Goal: Task Accomplishment & Management: Use online tool/utility

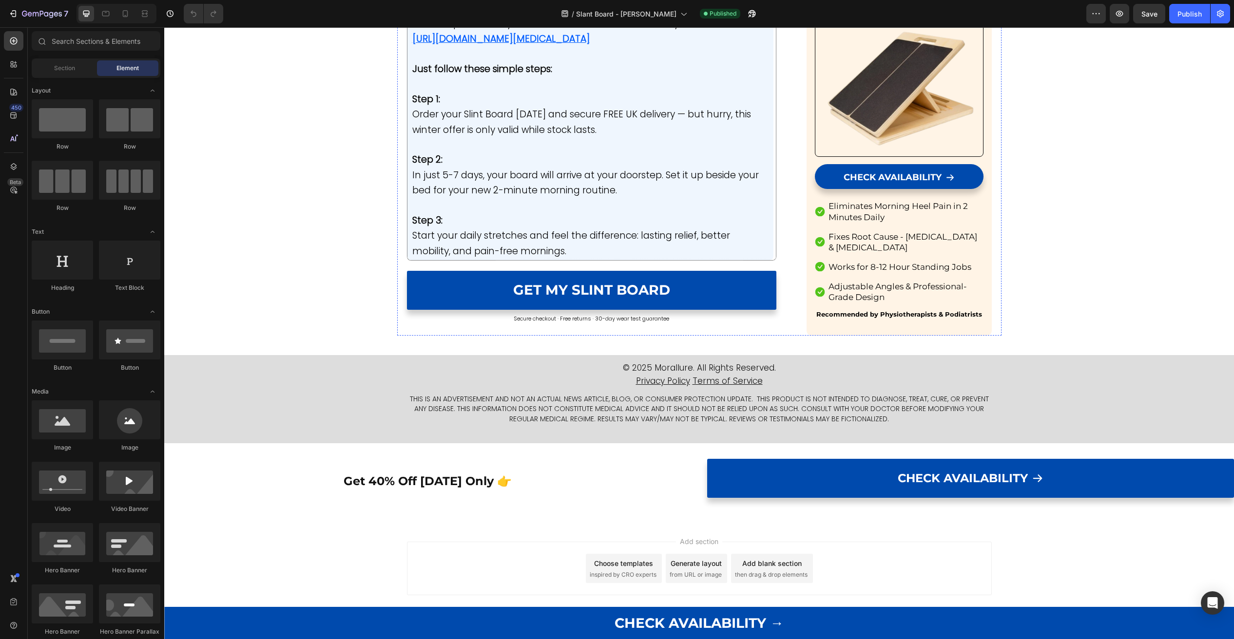
scroll to position [5312, 0]
click at [557, 323] on span "Secure checkout · Free returns · 30-day wear test guarantee" at bounding box center [591, 319] width 155 height 8
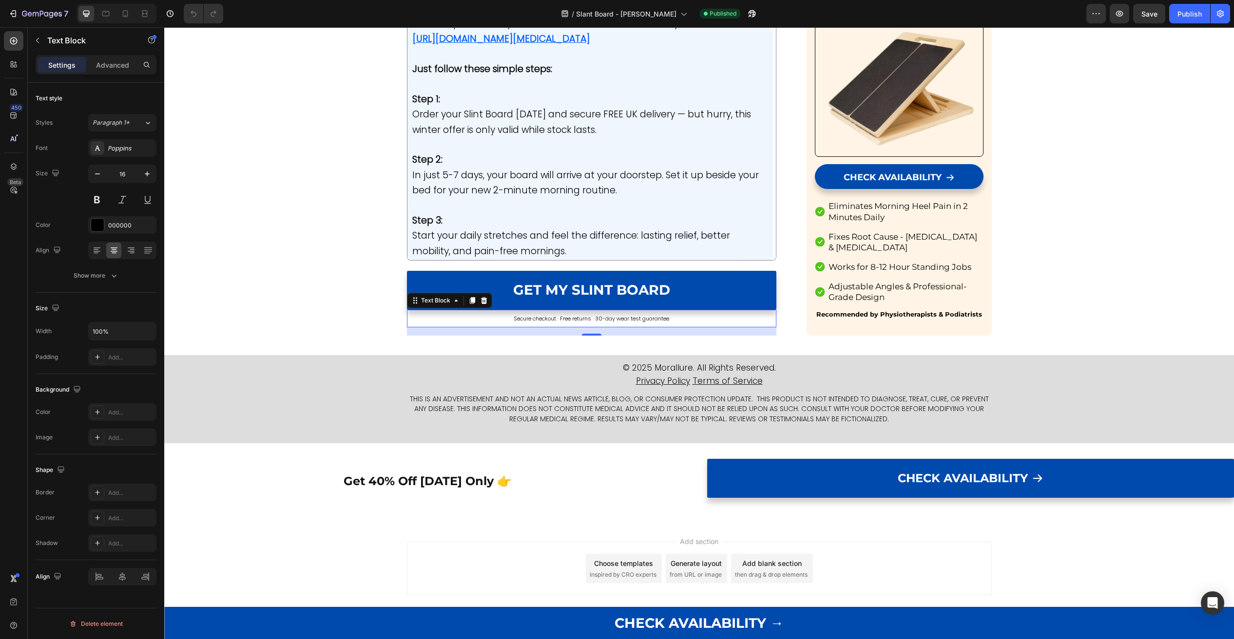
click at [585, 323] on span "Secure checkout · Free returns · 30-day wear test guarantee" at bounding box center [591, 319] width 155 height 8
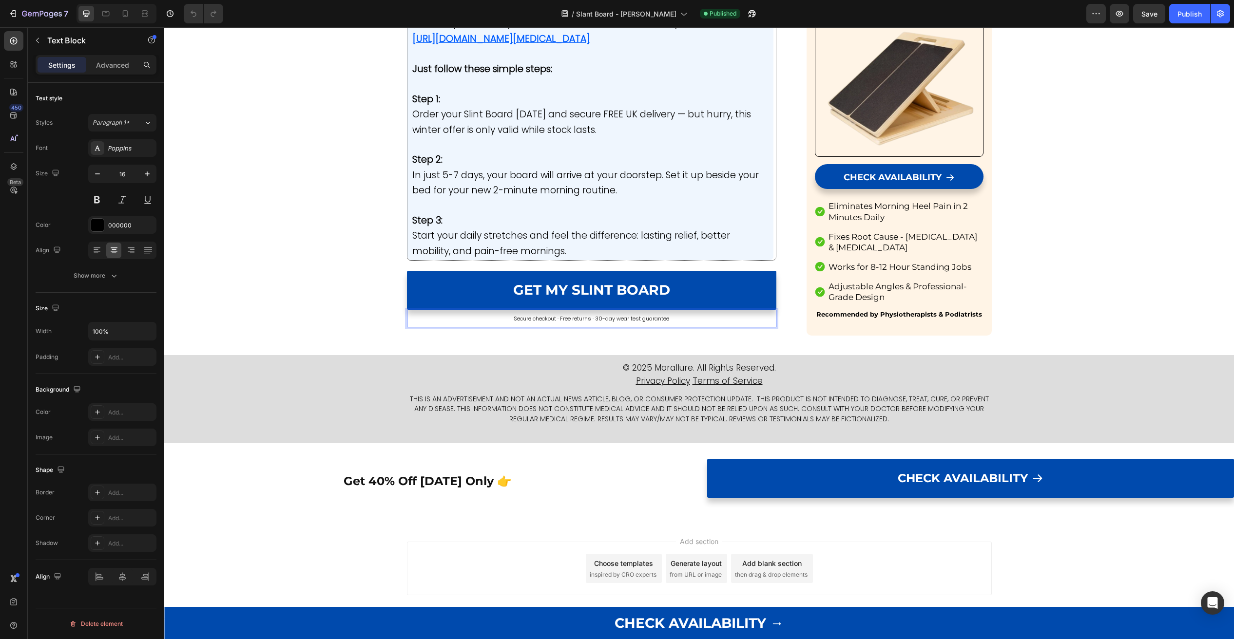
click at [585, 323] on span "Secure checkout · Free returns · 30-day wear test guarantee" at bounding box center [591, 319] width 155 height 8
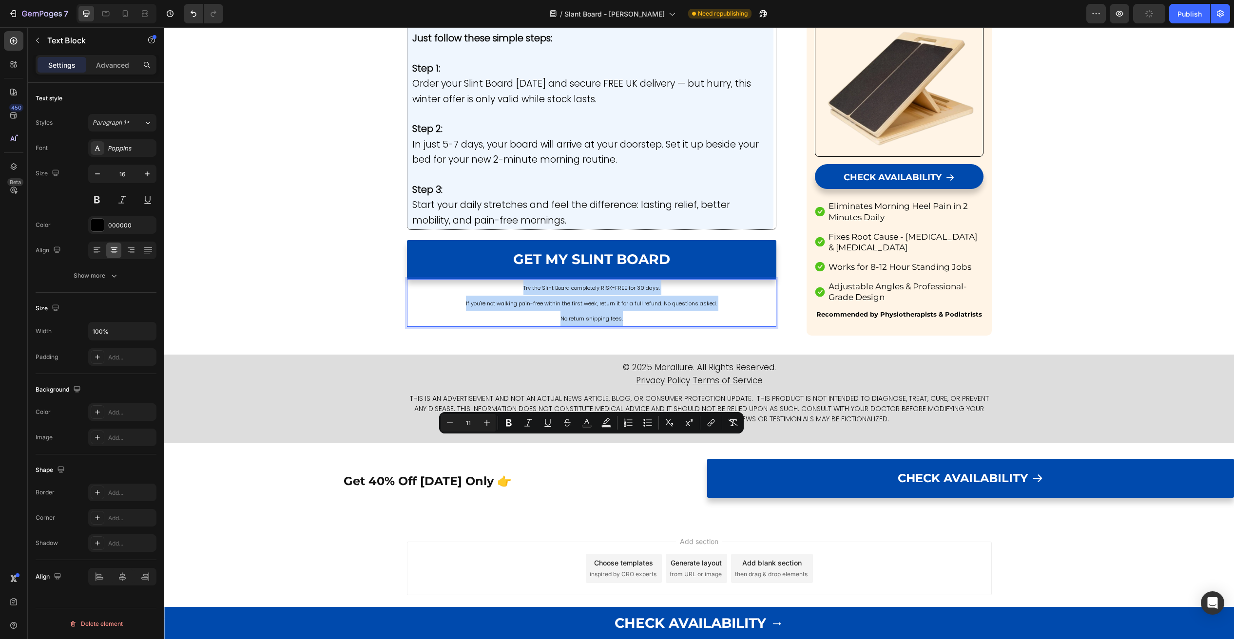
drag, startPoint x: 646, startPoint y: 476, endPoint x: 488, endPoint y: 443, distance: 161.3
click at [488, 327] on div "Try the Slint Board completely RISK-FREE for 30 days. If you're not walking pai…" at bounding box center [592, 303] width 370 height 48
click at [97, 174] on icon "button" at bounding box center [98, 174] width 10 height 10
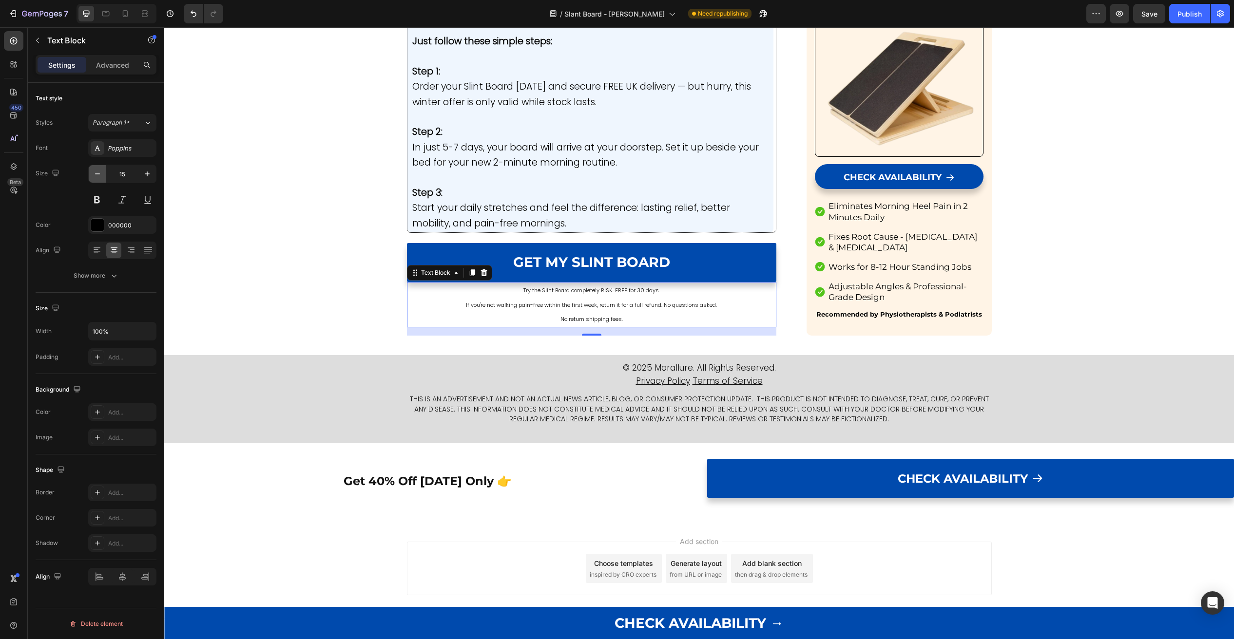
click at [97, 174] on icon "button" at bounding box center [98, 174] width 10 height 10
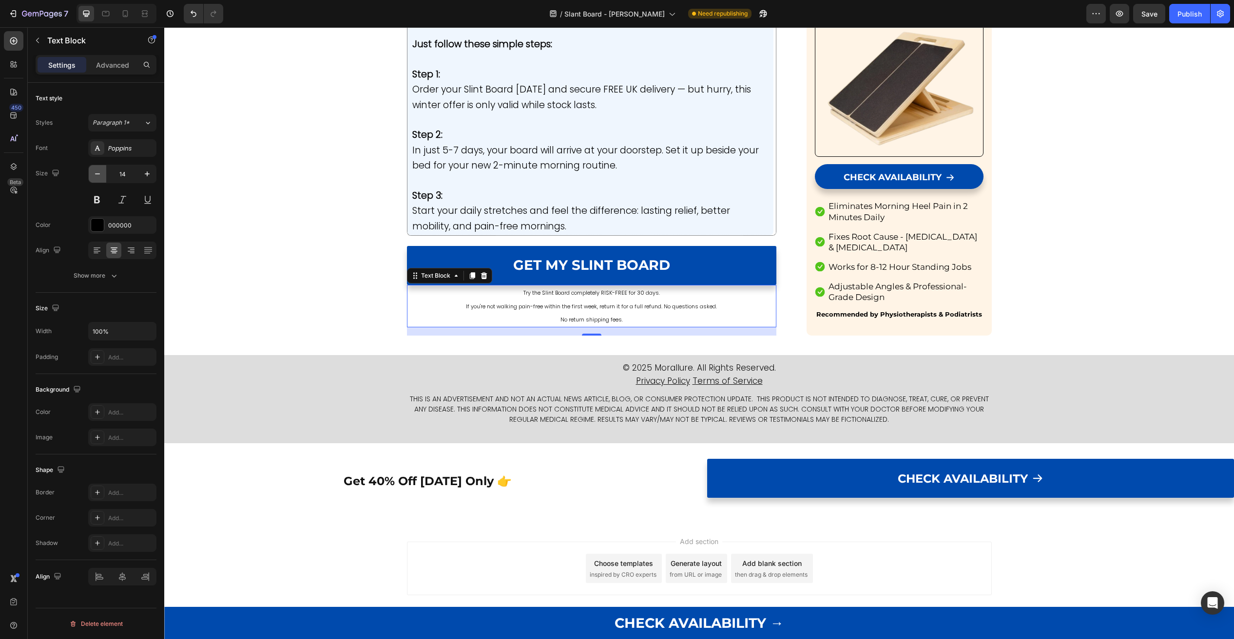
click at [97, 174] on icon "button" at bounding box center [98, 174] width 10 height 10
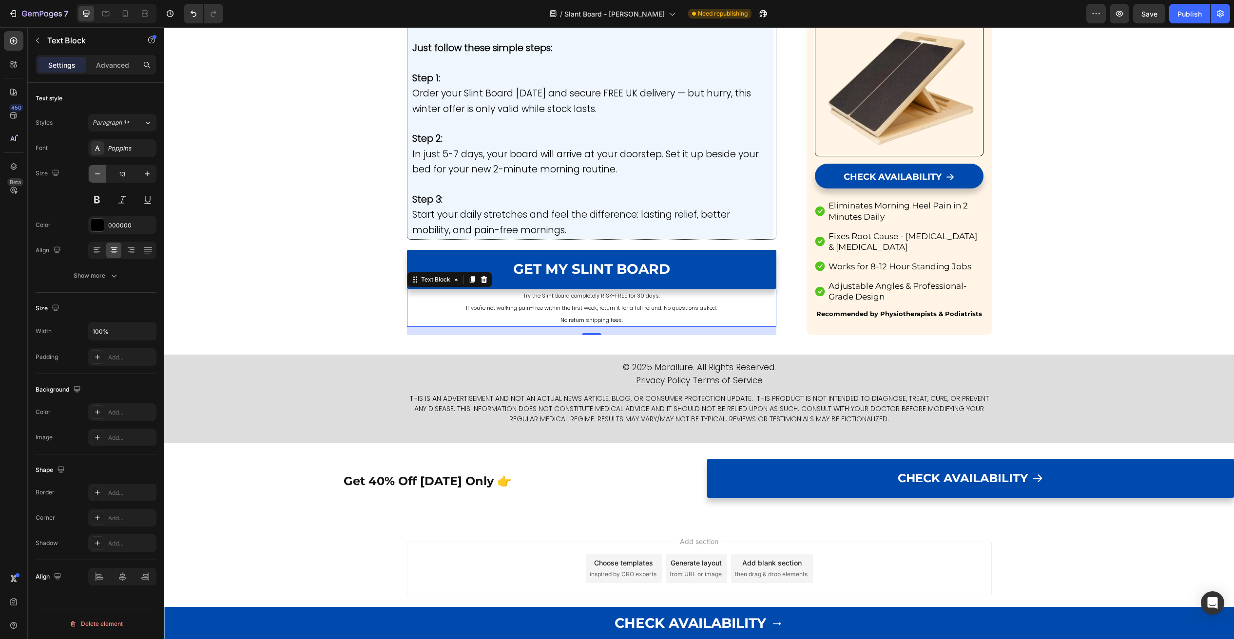
click at [97, 174] on icon "button" at bounding box center [98, 174] width 10 height 10
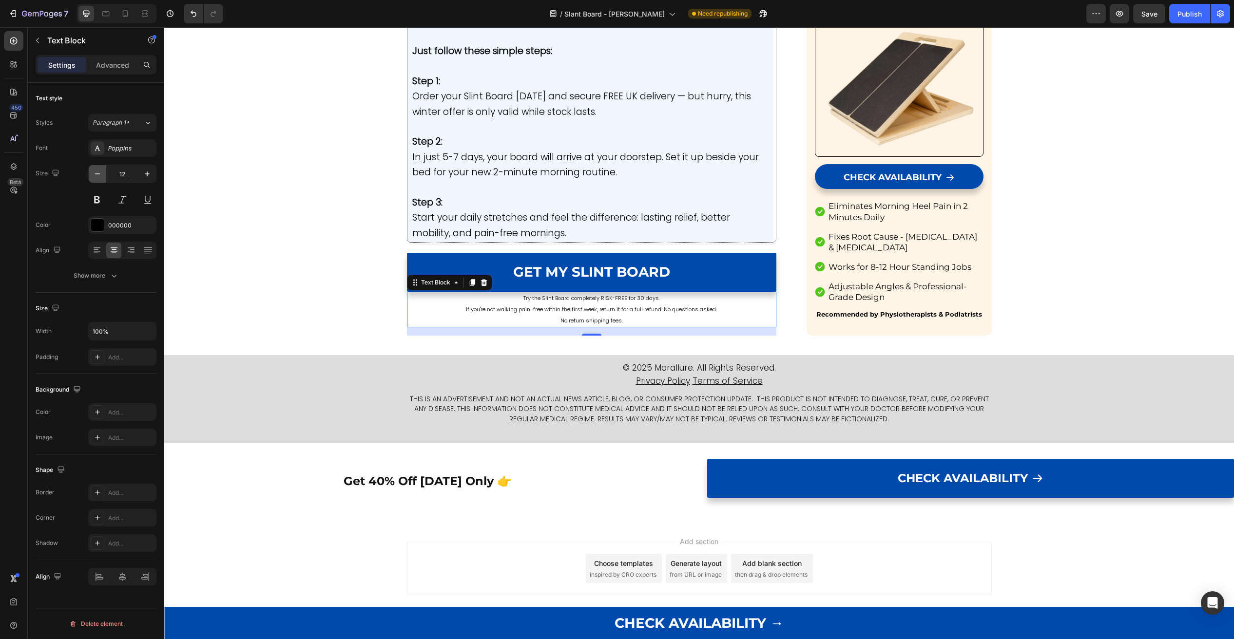
click at [97, 174] on icon "button" at bounding box center [98, 174] width 10 height 10
type input "11"
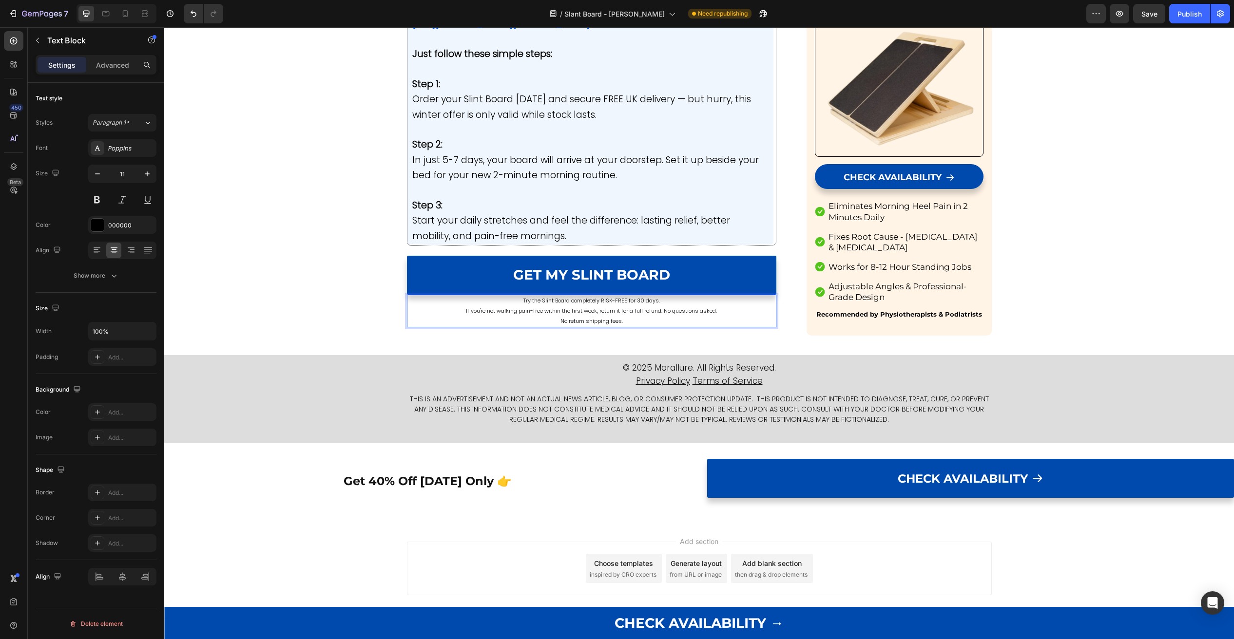
click at [530, 315] on span "If you're not walking pain-free within the first week, return it for a full ref…" at bounding box center [591, 311] width 251 height 8
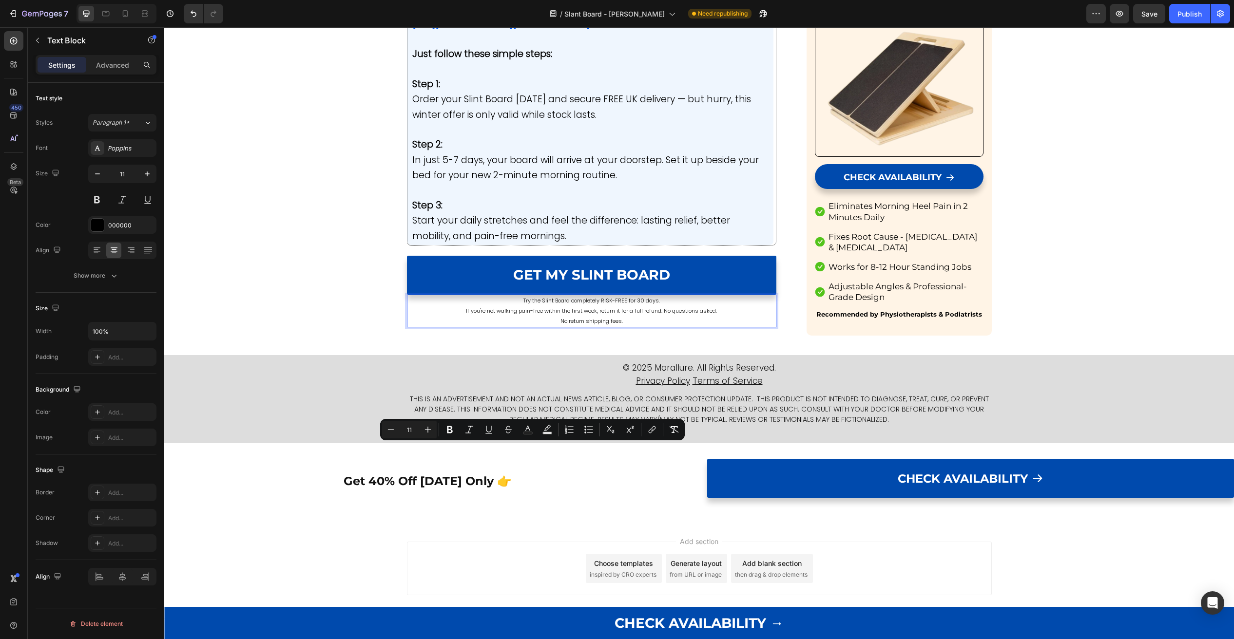
click at [530, 315] on span "If you're not walking pain-free within the first week, return it for a full ref…" at bounding box center [591, 311] width 251 height 8
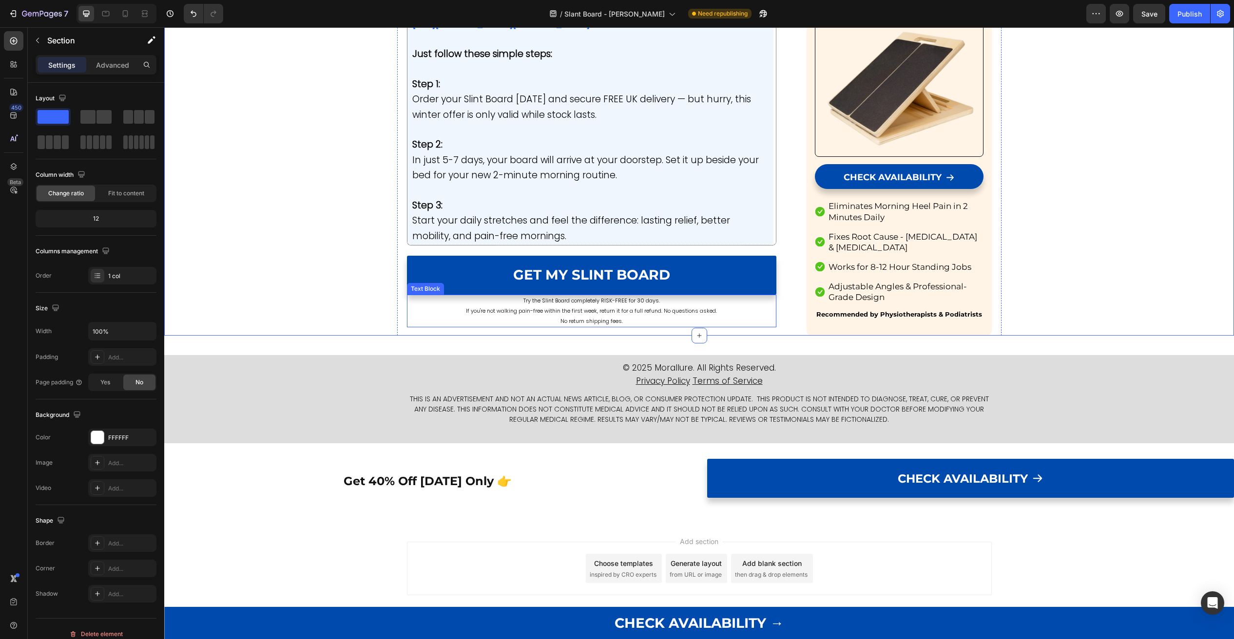
click at [443, 306] on p "Try the Slint Board completely RISK-FREE for 30 days." at bounding box center [592, 301] width 368 height 10
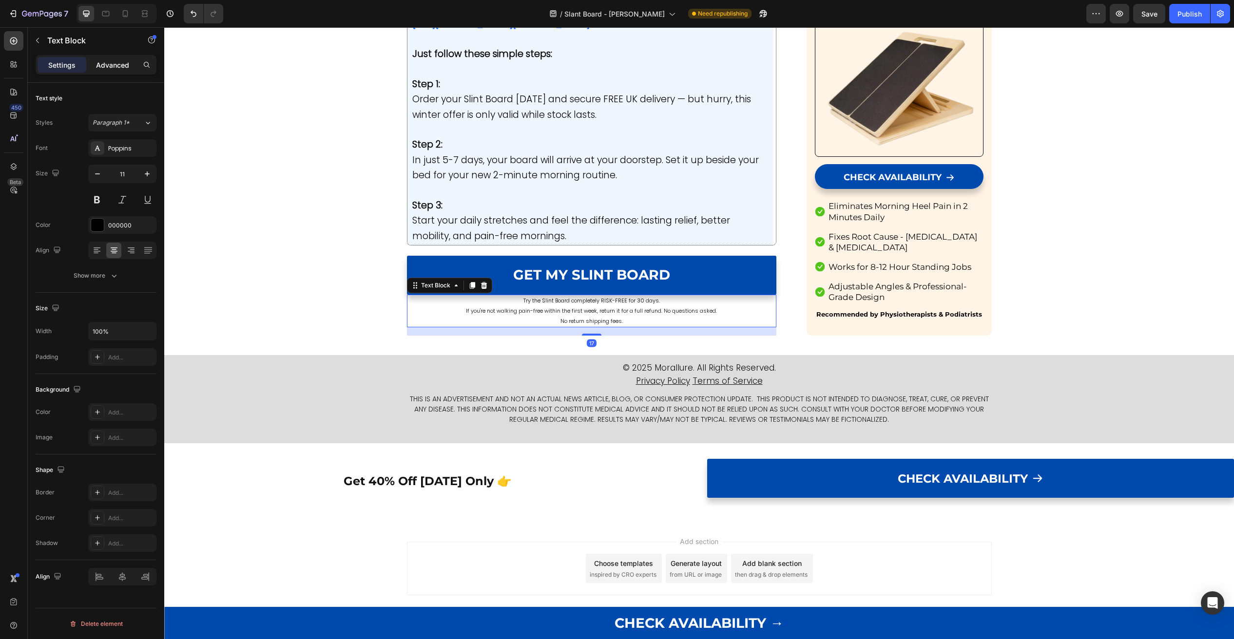
click at [108, 68] on p "Advanced" at bounding box center [112, 65] width 33 height 10
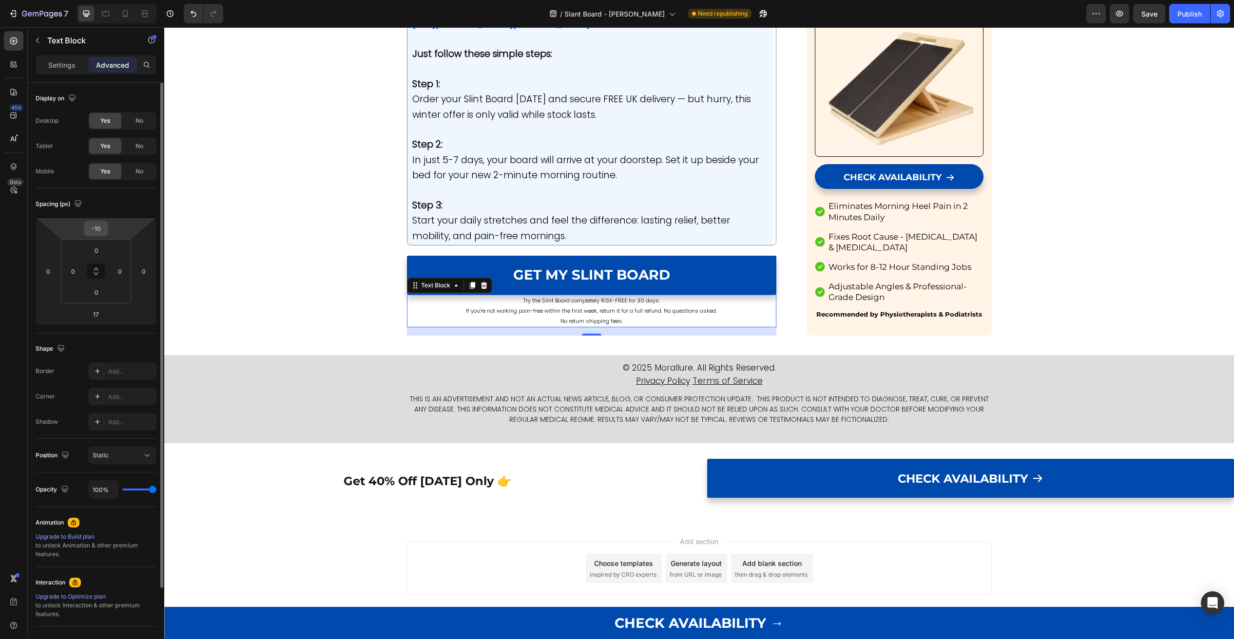
click at [97, 231] on input "-10" at bounding box center [95, 228] width 19 height 15
type input "-9"
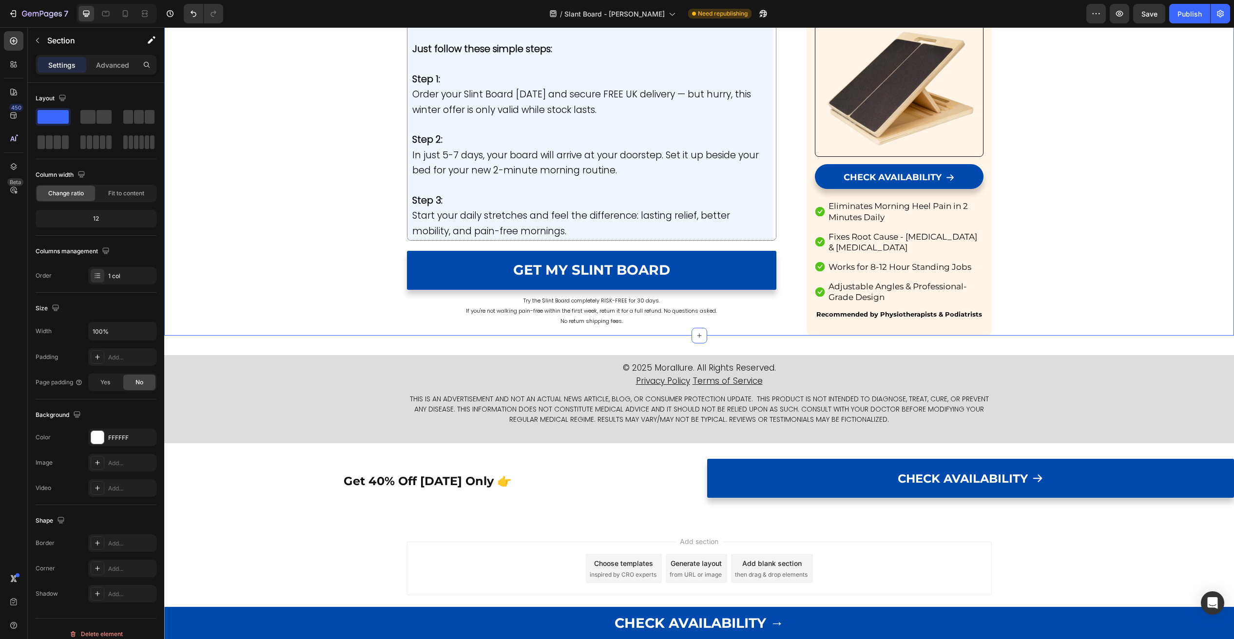
click at [643, 305] on span "Try the Slint Board completely RISK-FREE for 30 days." at bounding box center [591, 301] width 136 height 8
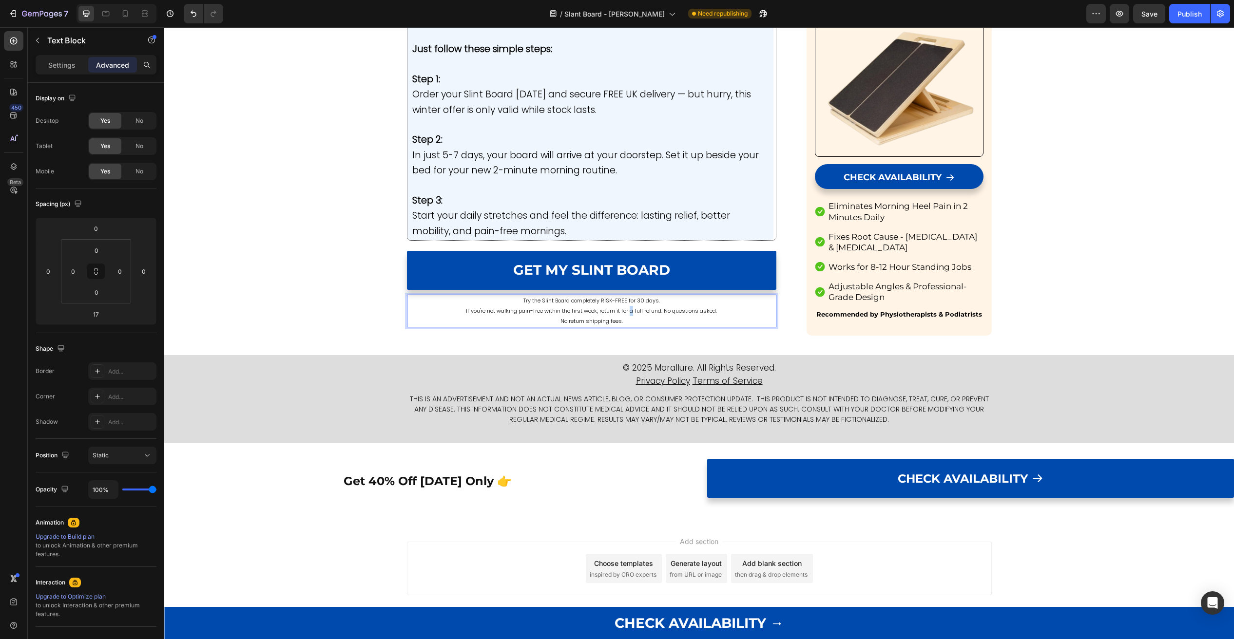
click at [633, 315] on span "If you're not walking pain-free within the first week, return it for a full ref…" at bounding box center [591, 311] width 251 height 8
click at [570, 325] on span "No return shipping fees." at bounding box center [591, 321] width 62 height 8
click at [526, 305] on span "Try the Slint Board completely RISK-FREE for 30 days." at bounding box center [591, 301] width 136 height 8
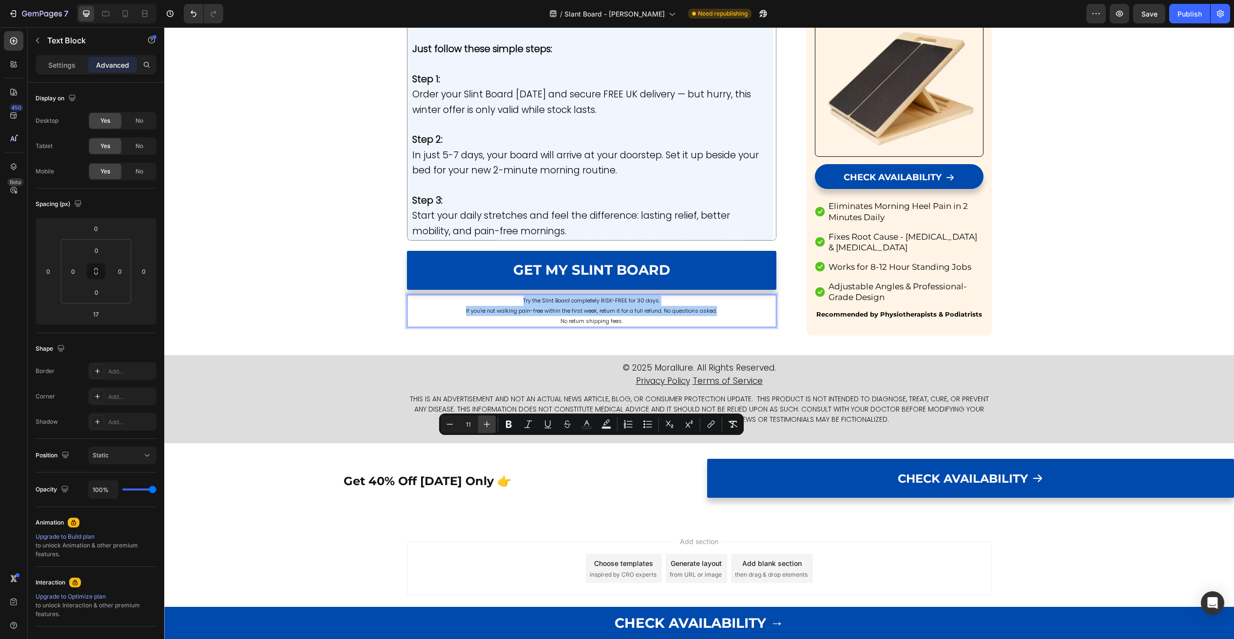
click at [483, 423] on icon "Editor contextual toolbar" at bounding box center [487, 425] width 10 height 10
type input "13"
click at [71, 68] on p "Settings" at bounding box center [61, 65] width 27 height 10
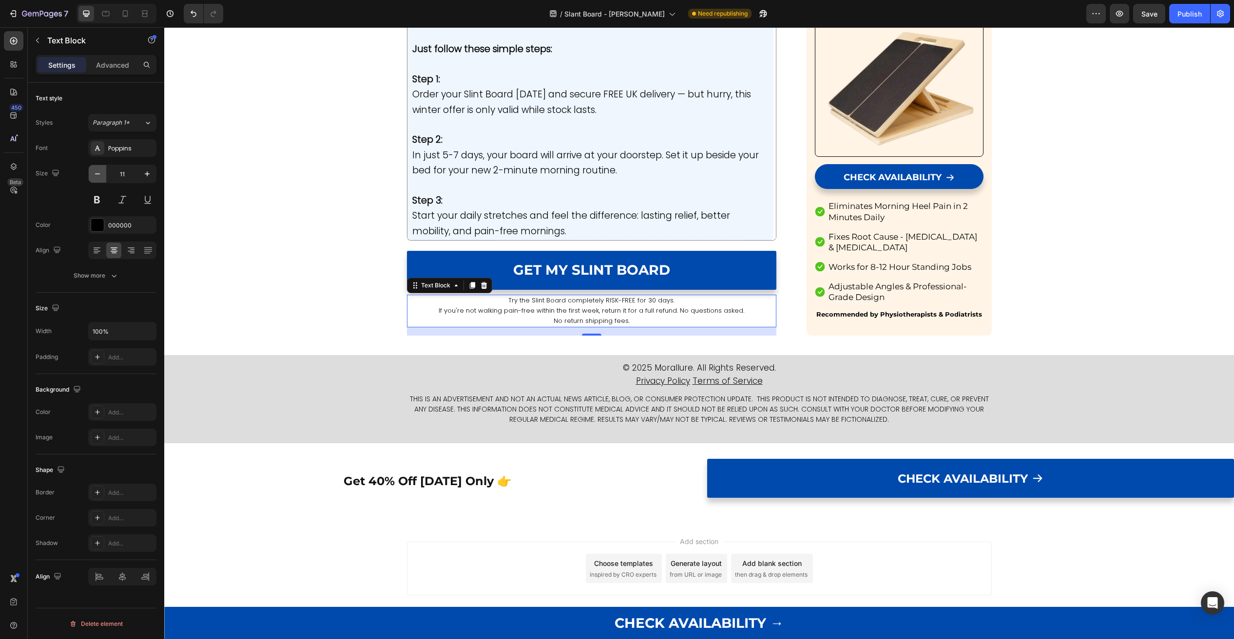
click at [97, 177] on icon "button" at bounding box center [98, 174] width 10 height 10
type input "10"
click at [145, 367] on div "Size Width 100% Padding Add..." at bounding box center [96, 333] width 121 height 81
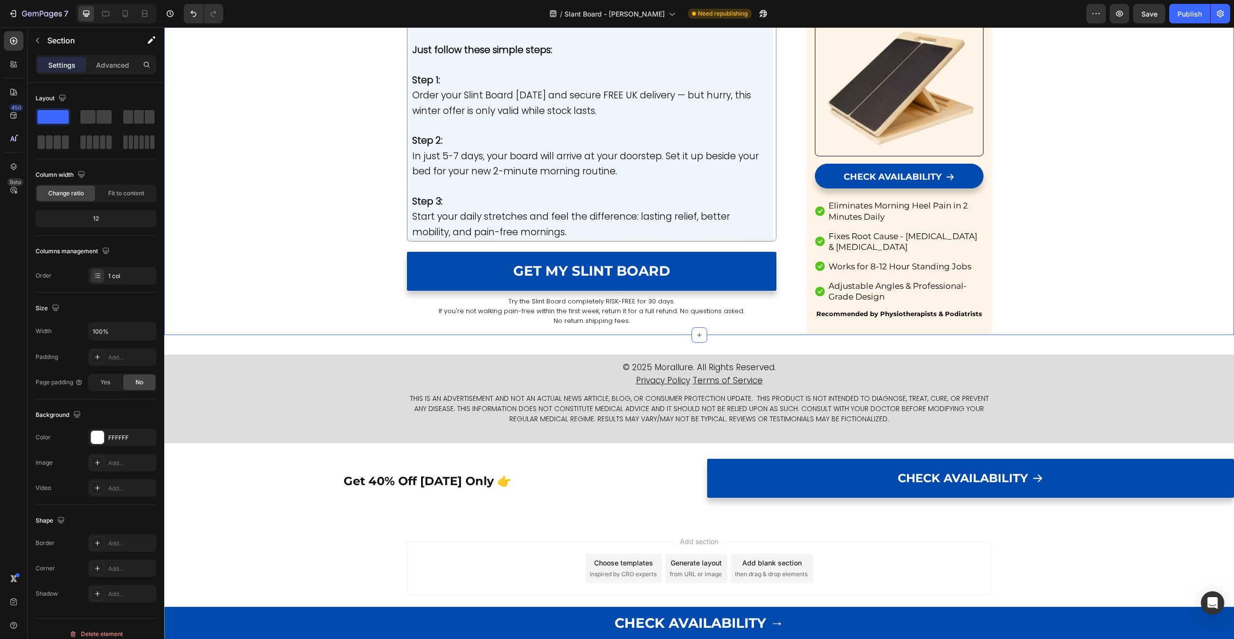
click at [515, 316] on span "If you're not walking pain-free within the first week, return it for a full ref…" at bounding box center [592, 311] width 306 height 9
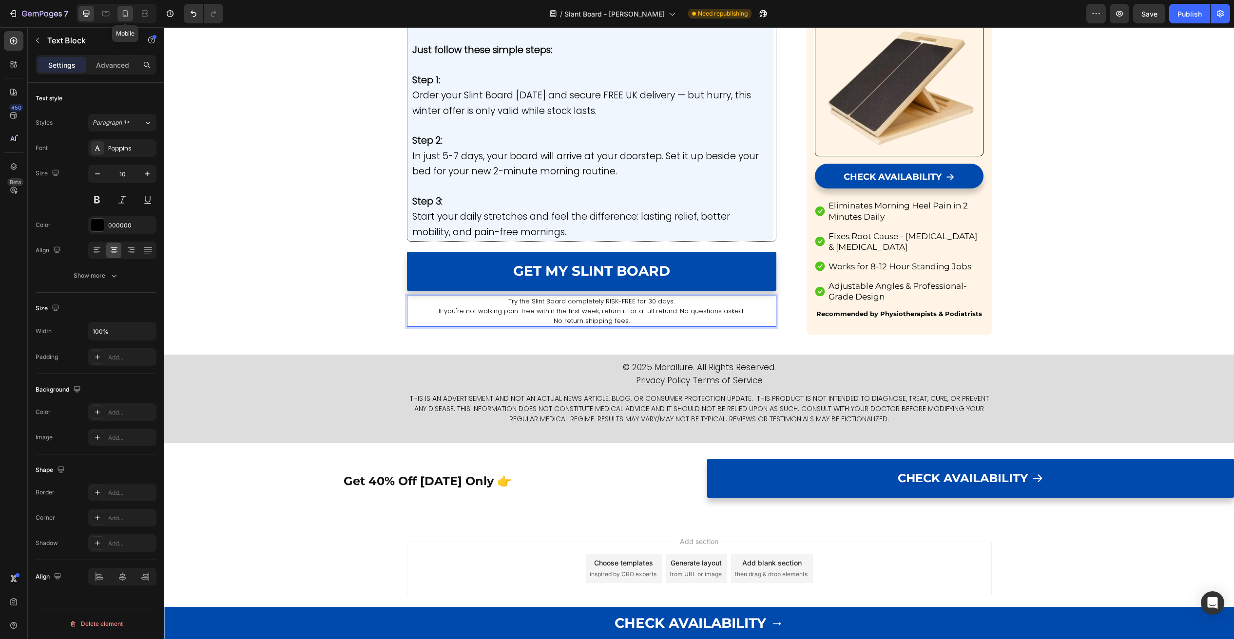
click at [127, 12] on icon at bounding box center [125, 14] width 10 height 10
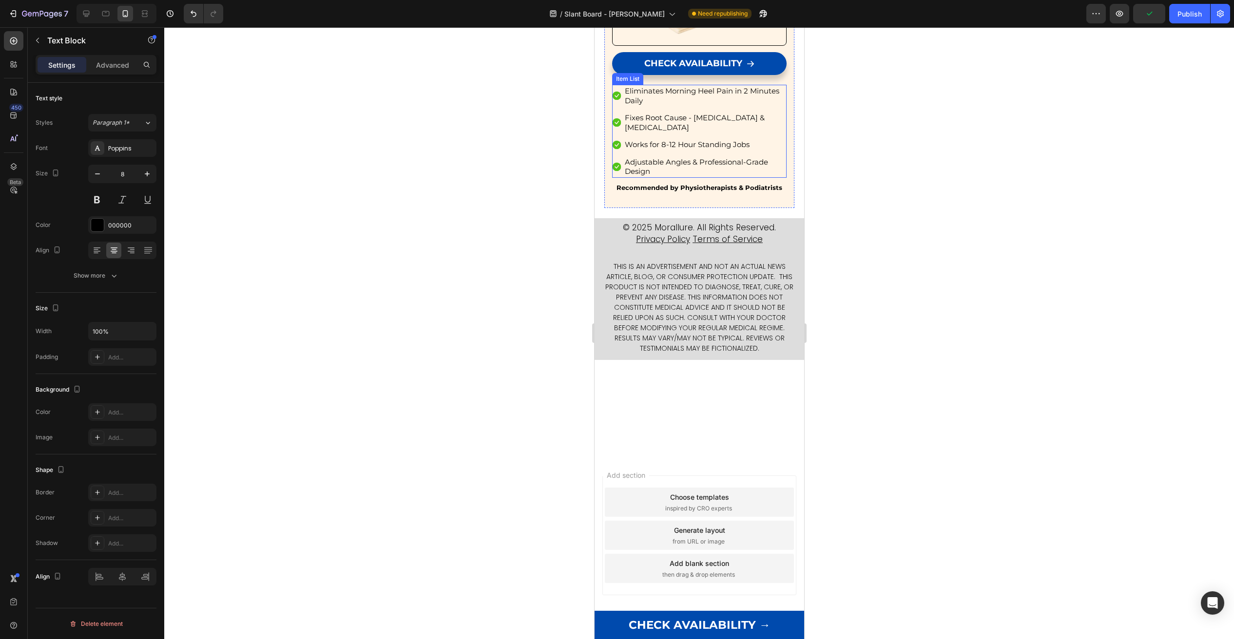
scroll to position [6729, 0]
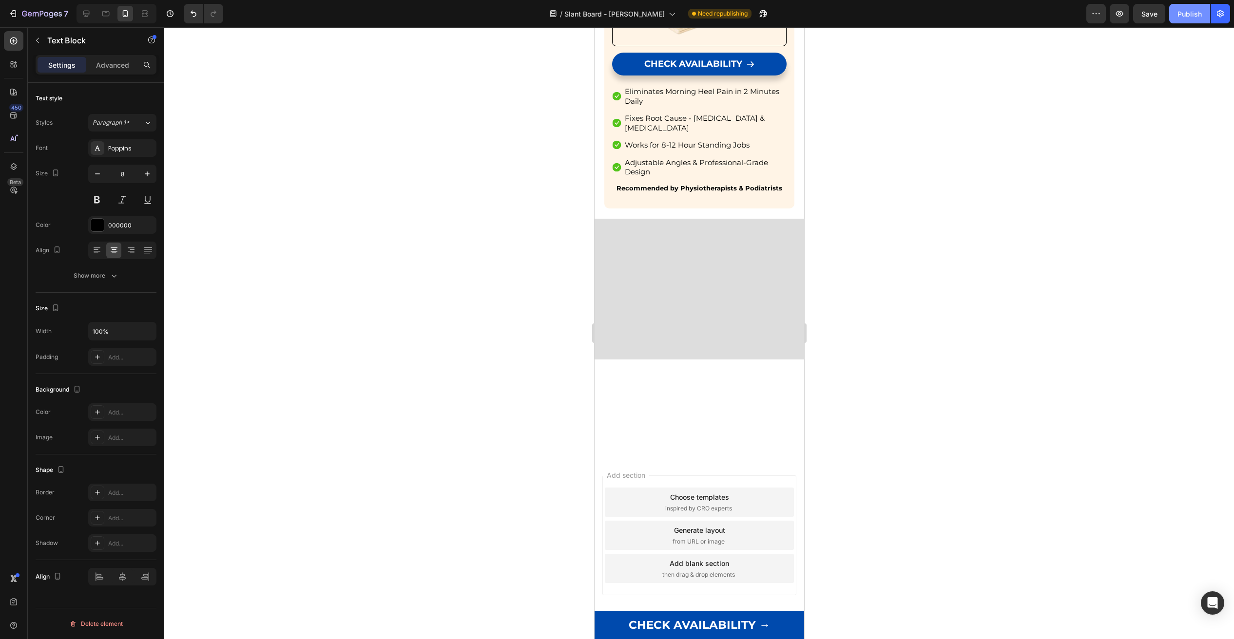
click at [1186, 21] on button "Publish" at bounding box center [1189, 13] width 41 height 19
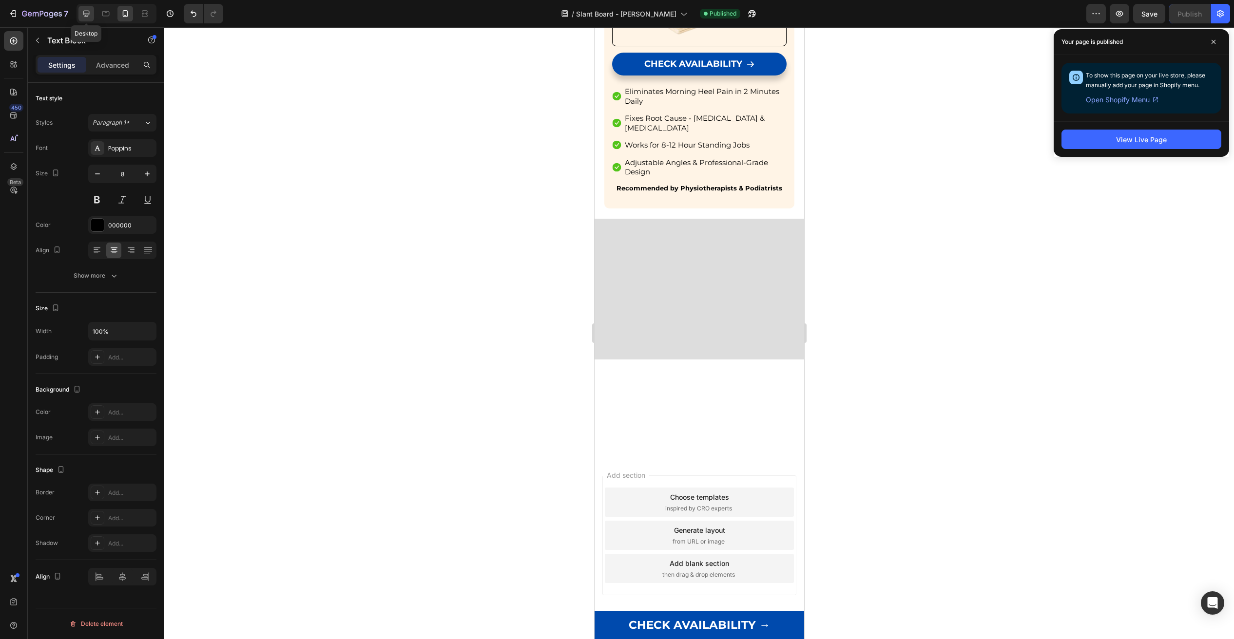
click at [80, 15] on div at bounding box center [86, 14] width 16 height 16
type input "10"
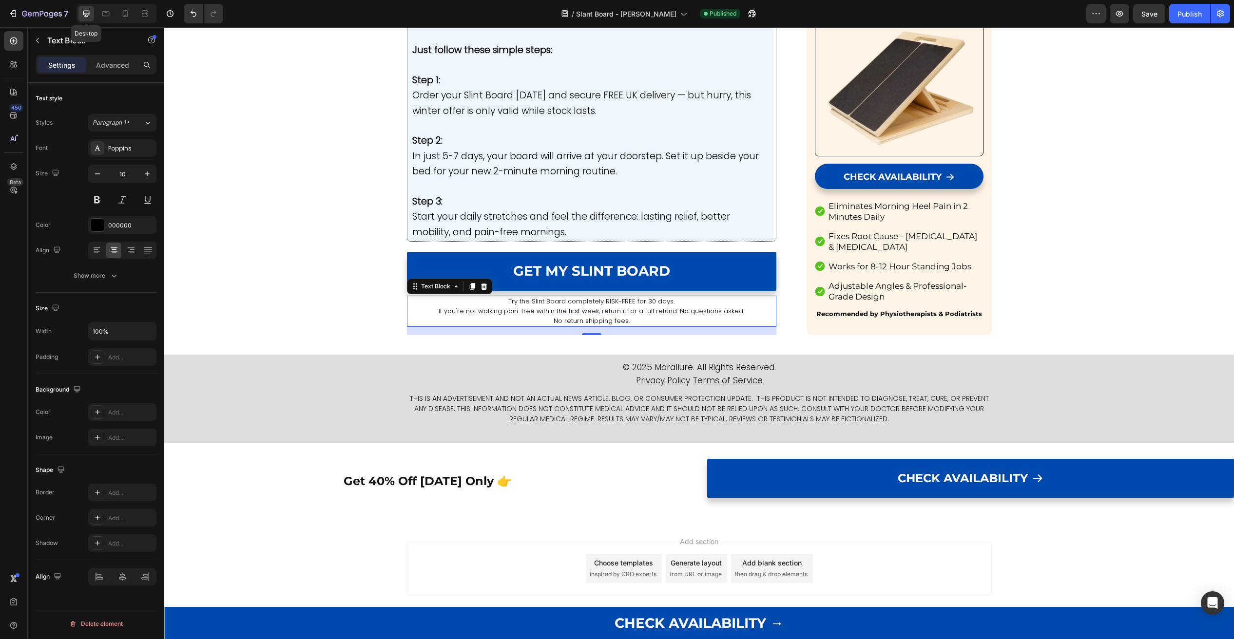
scroll to position [5454, 0]
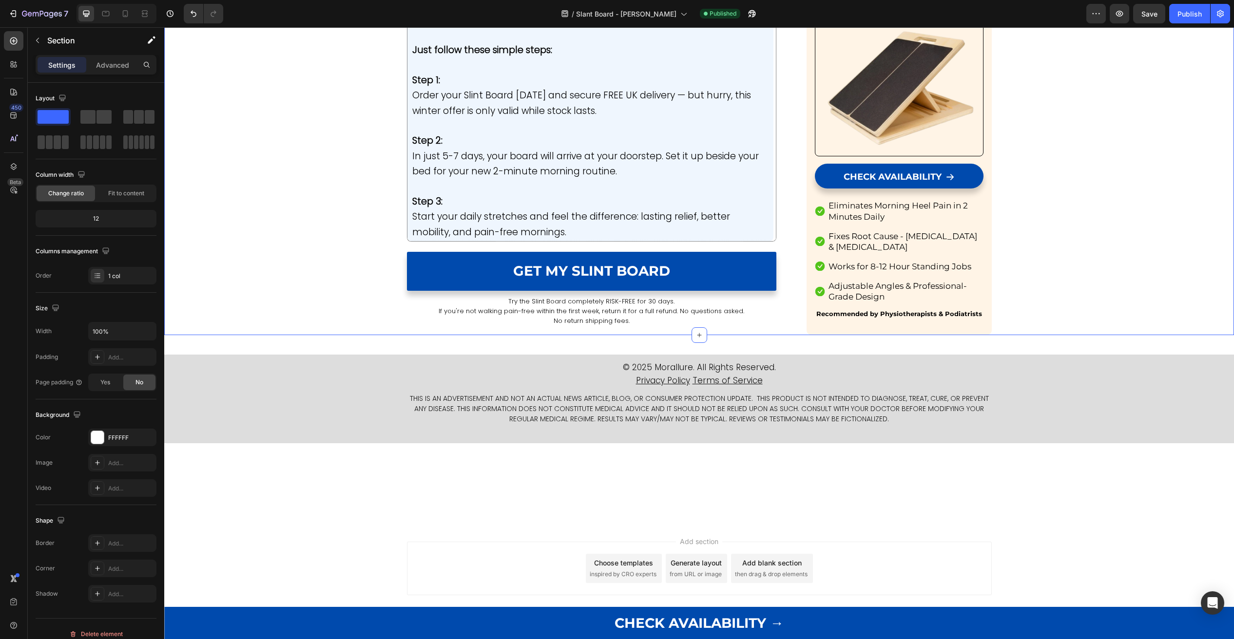
scroll to position [5186, 0]
click at [1199, 13] on div "Publish" at bounding box center [1189, 14] width 24 height 10
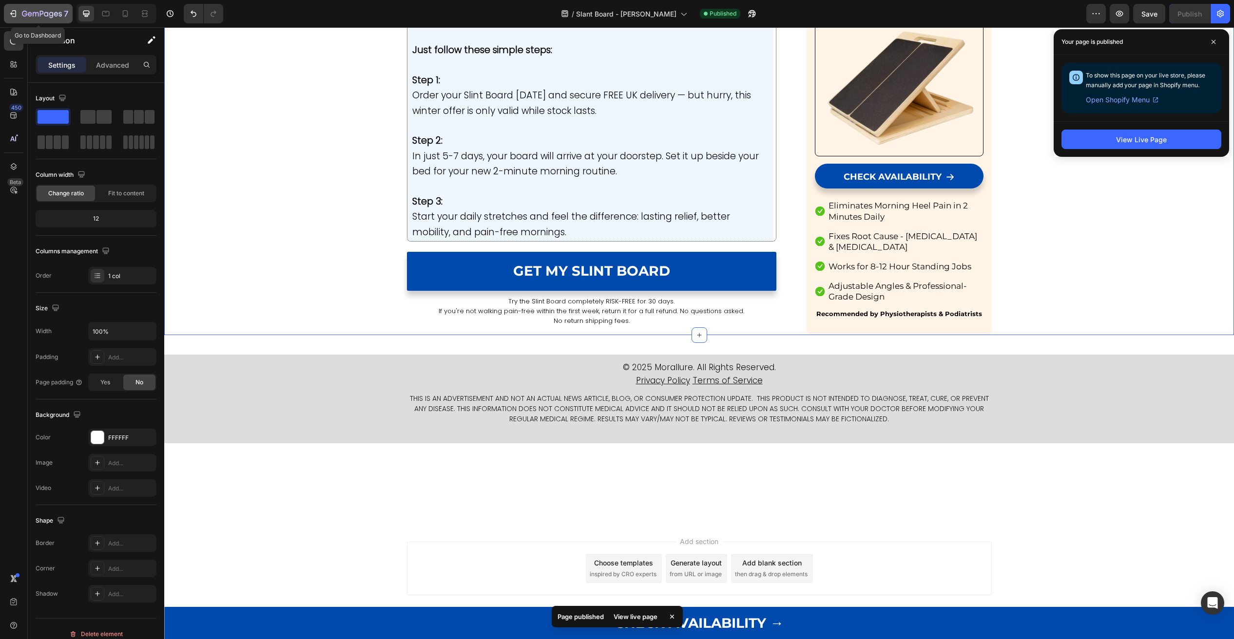
click at [24, 10] on div "7" at bounding box center [45, 14] width 46 height 12
